Goal: Consume media (video, audio)

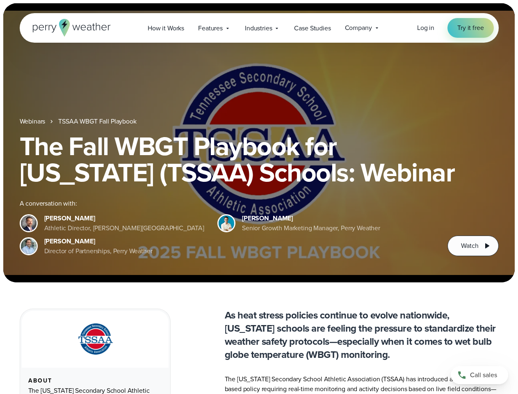
click at [259, 197] on div "The Fall WBGT Playbook for [US_STATE] (TSSAA) Schools: Webinar A conversation w…" at bounding box center [259, 194] width 479 height 123
click at [259, 28] on span "Industries" at bounding box center [258, 28] width 27 height 10
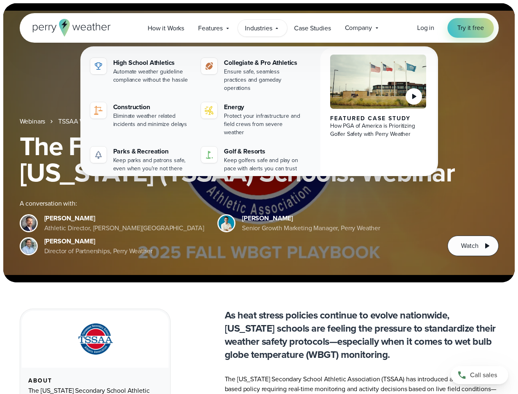
click at [259, 143] on h1 "The Fall WBGT Playbook for [US_STATE] (TSSAA) Schools: Webinar" at bounding box center [259, 159] width 479 height 53
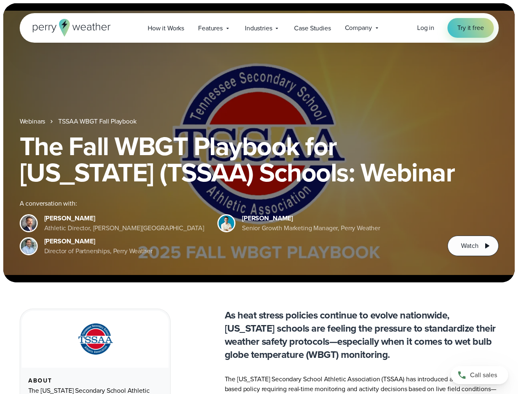
click at [98, 121] on link "TSSAA WBGT Fall Playbook" at bounding box center [97, 121] width 78 height 10
click at [473, 246] on span "Watch" at bounding box center [469, 246] width 17 height 10
